Goal: Information Seeking & Learning: Learn about a topic

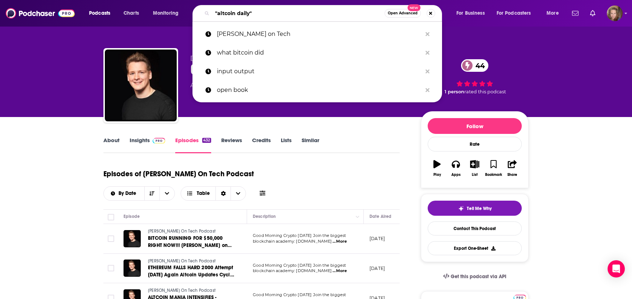
drag, startPoint x: 265, startPoint y: 15, endPoint x: 135, endPoint y: 3, distance: 130.6
click at [212, 8] on input ""altcoin daily"" at bounding box center [298, 13] width 172 height 11
paste input "Talking Tokens and Crypto"
type input "Talking Tokens and Crypto"
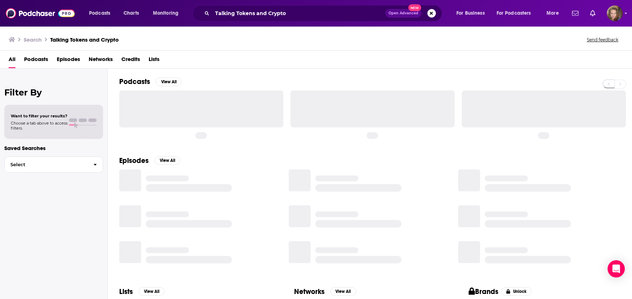
click at [131, 82] on h2 "Podcasts" at bounding box center [134, 81] width 31 height 9
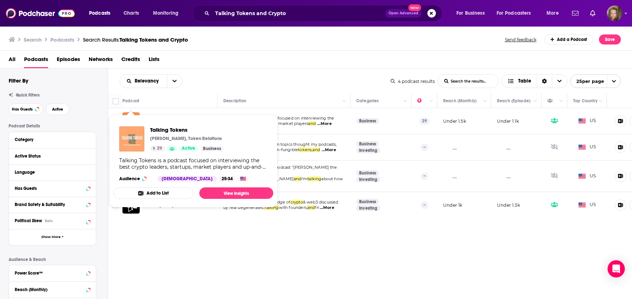
click at [134, 142] on img "Talking Tokens" at bounding box center [131, 138] width 25 height 25
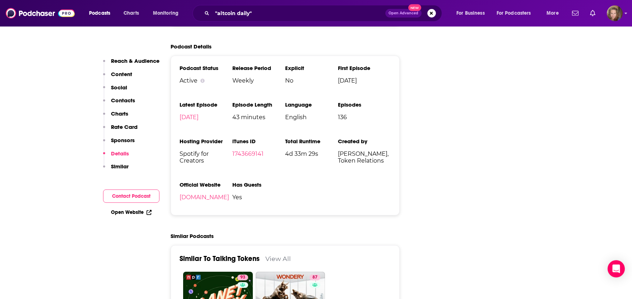
scroll to position [949, 0]
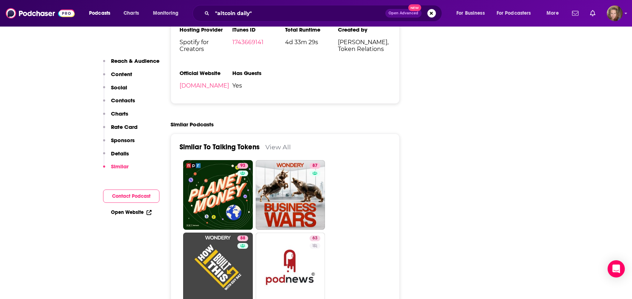
click at [208, 90] on li "Official Website [DOMAIN_NAME]" at bounding box center [206, 82] width 53 height 25
click at [208, 86] on link "[DOMAIN_NAME]" at bounding box center [205, 85] width 50 height 7
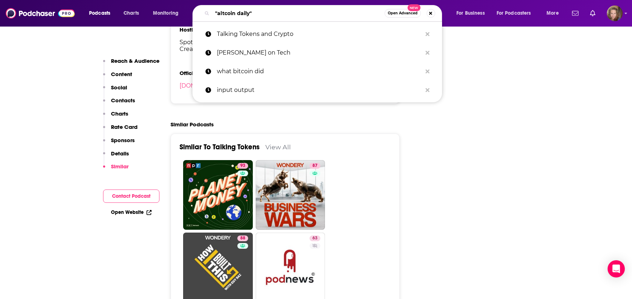
drag, startPoint x: 276, startPoint y: 16, endPoint x: 168, endPoint y: -1, distance: 108.8
click at [212, 8] on input ""altcoin daily"" at bounding box center [298, 13] width 172 height 11
paste input "[PERSON_NAME]"
type input "[PERSON_NAME]"
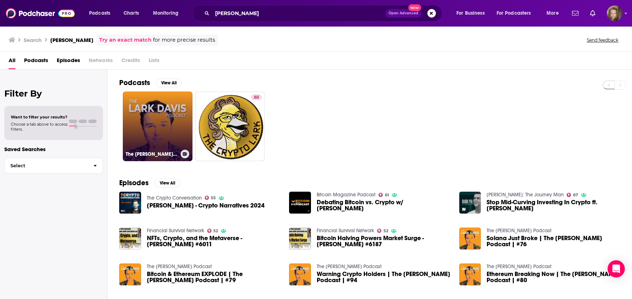
click at [151, 129] on link "The [PERSON_NAME] Podcast" at bounding box center [158, 127] width 70 height 70
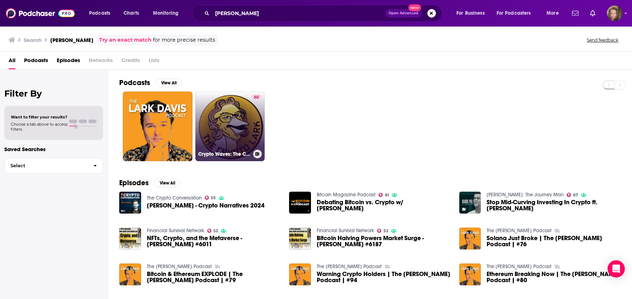
click at [225, 132] on link "60 Crypto Waves: The Crypto Lark Podcast" at bounding box center [230, 127] width 70 height 70
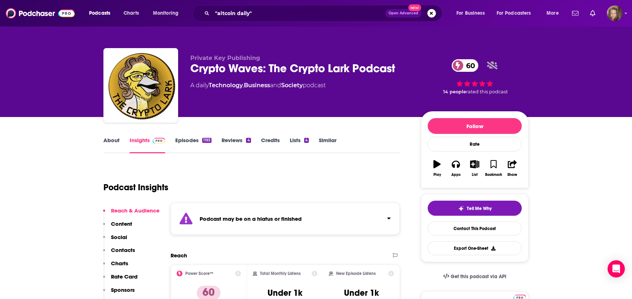
click at [182, 142] on link "Episodes 1193" at bounding box center [193, 145] width 36 height 17
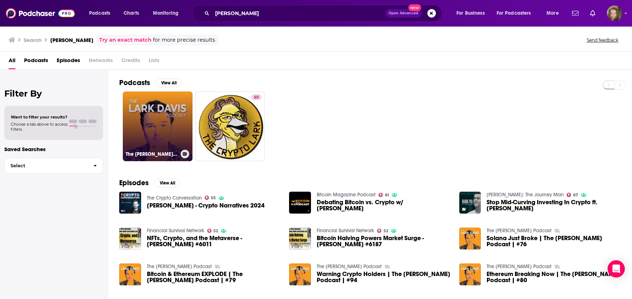
click at [146, 129] on link "The [PERSON_NAME] Podcast" at bounding box center [158, 127] width 70 height 70
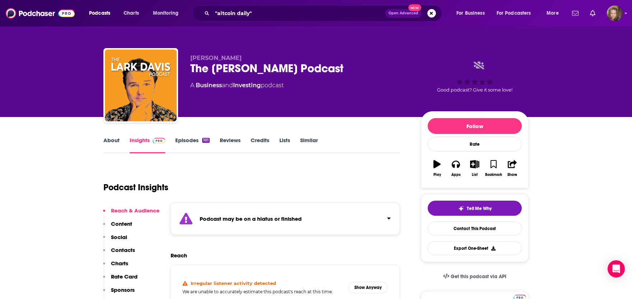
click at [182, 142] on link "Episodes 101" at bounding box center [192, 145] width 34 height 17
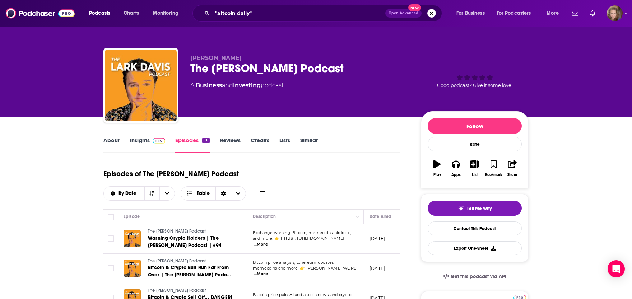
click at [371, 236] on p "[DATE]" at bounding box center [377, 239] width 15 height 6
